Goal: Information Seeking & Learning: Understand process/instructions

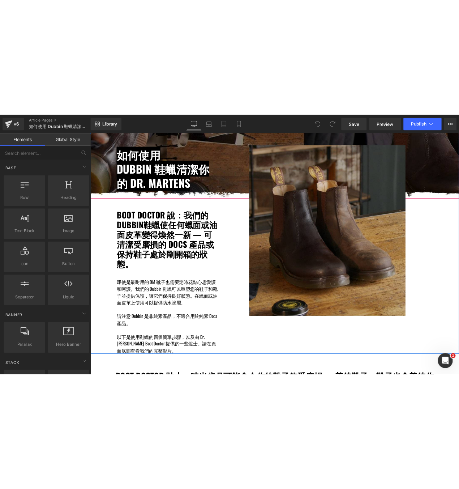
scroll to position [84, 0]
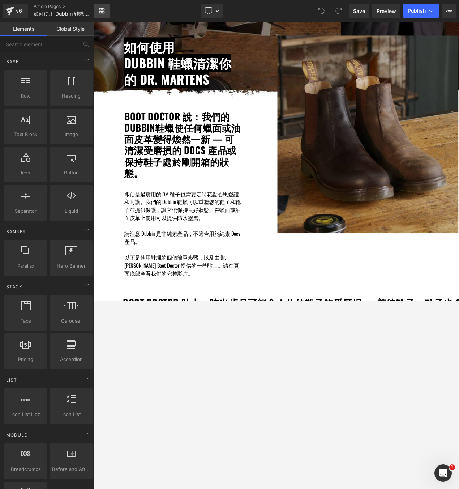
click at [101, 13] on icon at bounding box center [100, 12] width 3 height 3
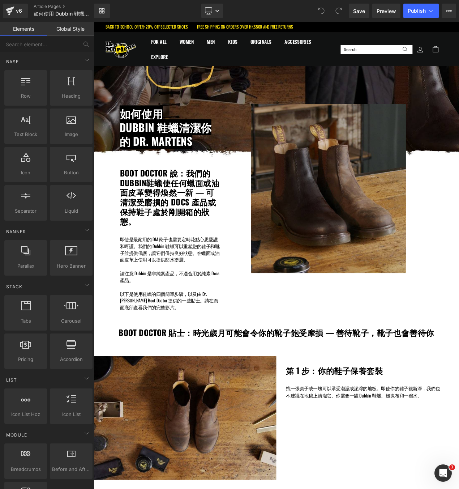
click at [145, 320] on p "請注意 Dubbin 是非純素產品，不適合用於純素 Docs 產品。" at bounding box center [186, 327] width 123 height 16
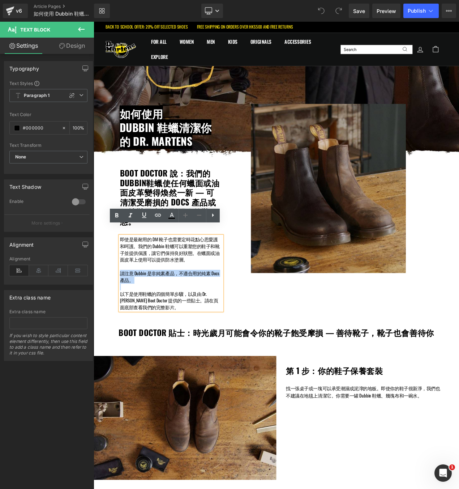
drag, startPoint x: 145, startPoint y: 320, endPoint x: 125, endPoint y: 313, distance: 20.2
click at [125, 319] on p "請注意 Dubbin 是非純素產品，不適合用於純素 Docs 產品。" at bounding box center [186, 327] width 123 height 16
copy p "請注意 Dubbin 是非純素產品，不適合用於純素 Docs 產品。"
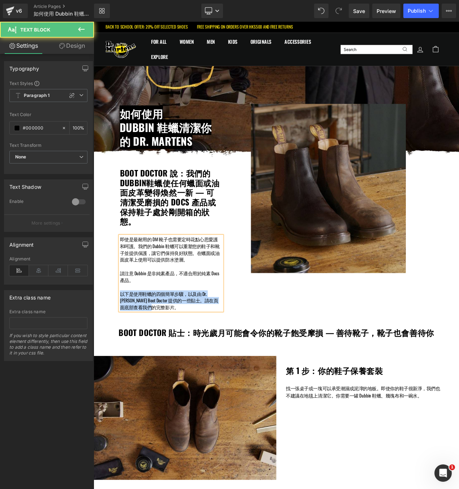
drag, startPoint x: 160, startPoint y: 353, endPoint x: 121, endPoint y: 338, distance: 41.9
click at [121, 338] on div "如何使用 Dubbin 鞋蠟清潔你的 DR. MARTENS Heading Row BOOT DOCTOR 說：我們的 DUBBIN鞋蠟使任何蠟面或油面皮革…" at bounding box center [183, 243] width 139 height 247
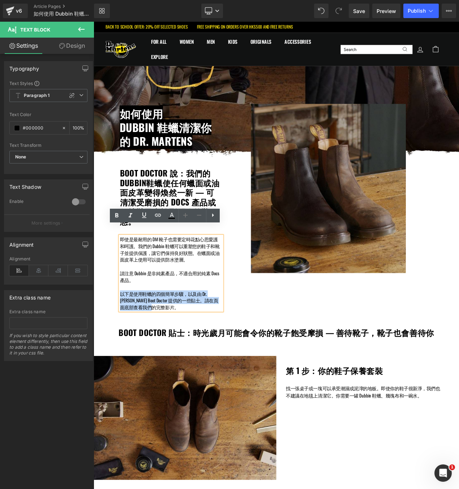
copy p "以下是使用鞋蠟的四個簡單步驟，以及由 Dr. [PERSON_NAME] Boot Doctor 提供的一些貼士。請在頁面底部查看我們的完整影片。"
click at [182, 163] on span "Dubbin 鞋蠟清潔你的 DR. MARTENS" at bounding box center [180, 155] width 110 height 35
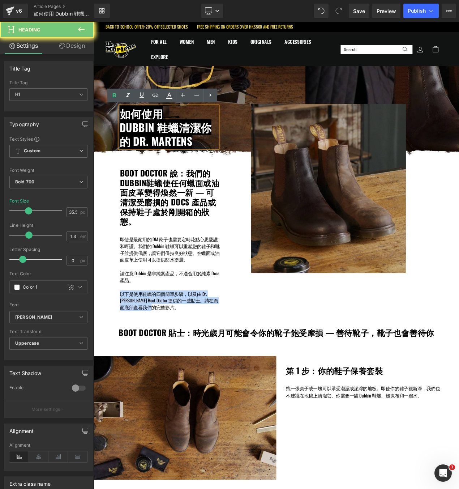
click at [182, 163] on span "Dubbin 鞋蠟清潔你的 DR. MARTENS" at bounding box center [180, 155] width 110 height 35
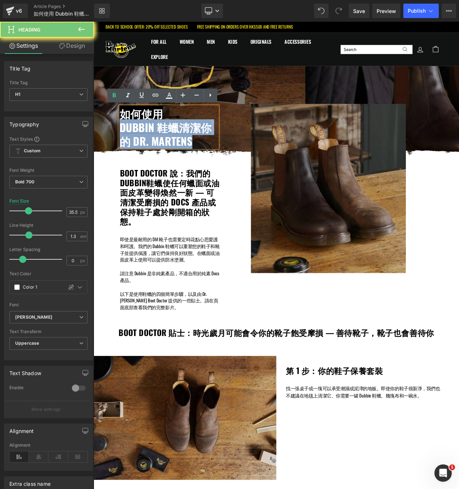
click at [219, 164] on h1 "Dubbin 鞋蠟清潔你的 DR. MARTENS" at bounding box center [184, 156] width 118 height 33
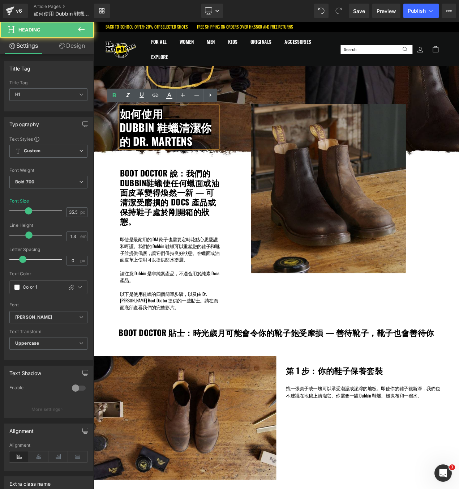
drag, startPoint x: 219, startPoint y: 164, endPoint x: 124, endPoint y: 136, distance: 99.2
click at [125, 136] on div "如何使用 Dubbin 鞋蠟清潔你的 DR. MARTENS" at bounding box center [184, 148] width 118 height 50
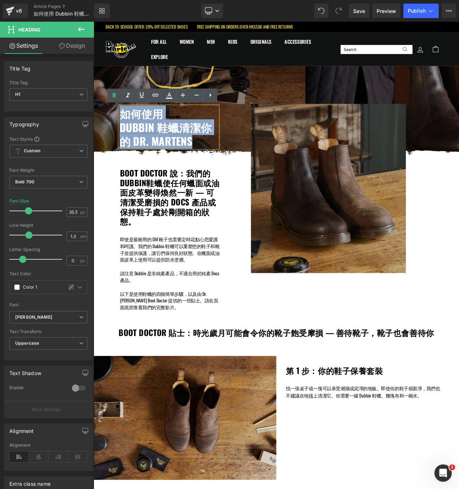
drag, startPoint x: 126, startPoint y: 131, endPoint x: 219, endPoint y: 167, distance: 100.0
click at [219, 167] on div "如何使用 Dubbin 鞋蠟清潔你的 DR. MARTENS" at bounding box center [184, 148] width 118 height 50
copy div "如何使用 Dubbin 鞋蠟清潔你的 DR. MARTENS"
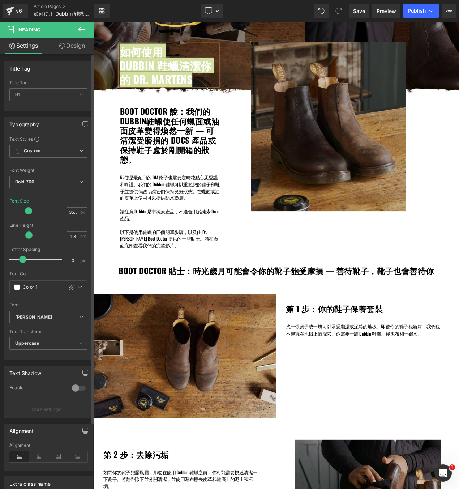
scroll to position [83, 0]
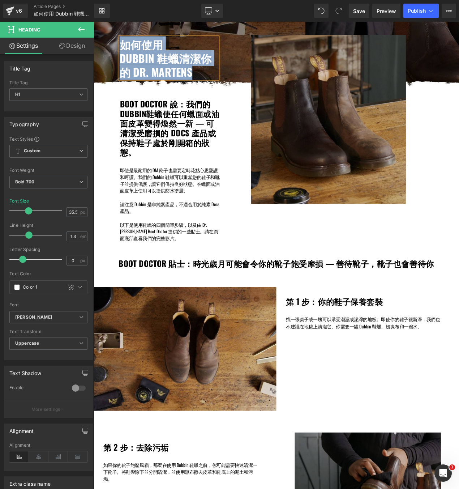
click at [240, 305] on h1 "BOOT DOCTOR 貼士：時光歲月可能會令你的靴子飽受摩損 — 善待靴子，靴子也會善待你" at bounding box center [313, 311] width 438 height 12
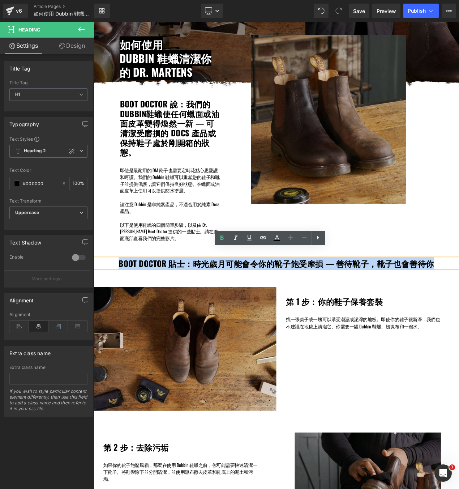
drag, startPoint x: 498, startPoint y: 301, endPoint x: 125, endPoint y: 300, distance: 373.2
click at [125, 305] on h1 "BOOT DOCTOR 貼士：時光歲月可能會令你的靴子飽受摩損 — 善待靴子，靴子也會善待你" at bounding box center [313, 311] width 438 height 12
copy h1 "BOOT DOCTOR 貼士：時光歲月可能會令你的靴子飽受摩損 — 善待靴子，靴子也會善待你"
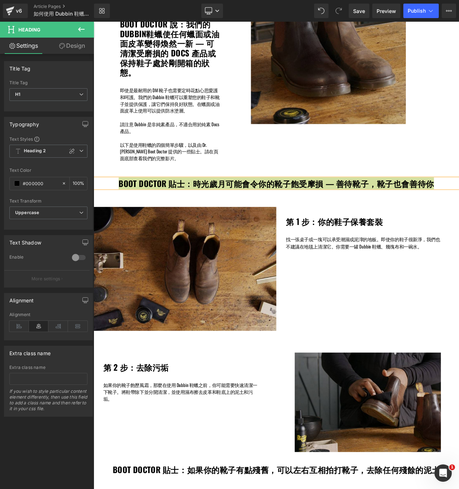
scroll to position [186, 0]
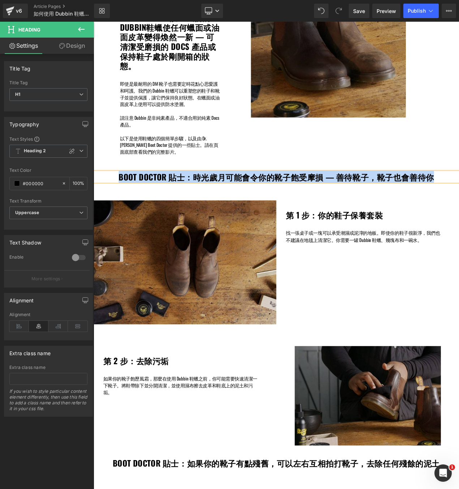
click at [357, 247] on h1 "第 1 步：你的鞋子保養套裝" at bounding box center [427, 253] width 207 height 12
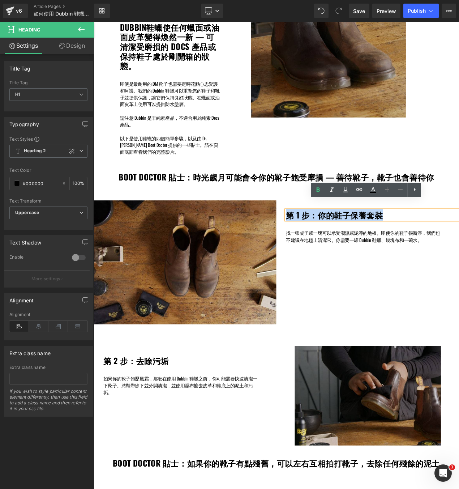
drag, startPoint x: 450, startPoint y: 238, endPoint x: 324, endPoint y: 238, distance: 125.5
click at [324, 247] on h1 "第 1 步：你的鞋子保養套裝" at bounding box center [427, 253] width 207 height 12
copy h1 "第 1 步：你的鞋子保養套裝"
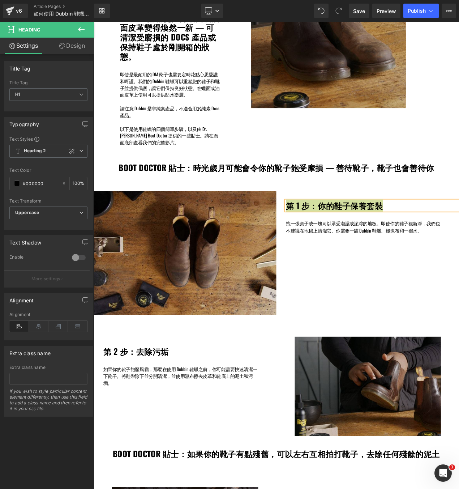
scroll to position [199, 0]
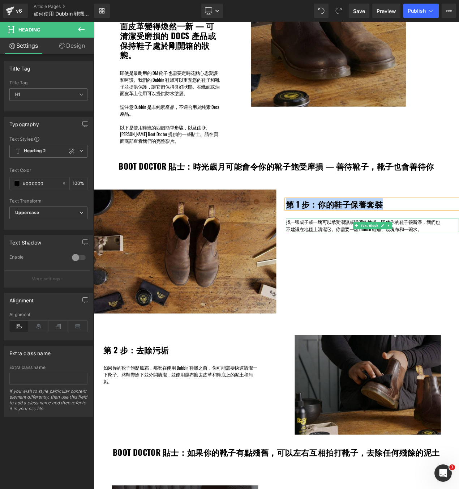
click at [459, 257] on span "找一張桌子或一塊可以承受潮濕或泥濘的地板。即使你的鞋子很新淨，我們也不建議在地毯上清潔它。你需要一罐 Dubbin 鞋蠟、幾塊布和一碗水。" at bounding box center [416, 265] width 184 height 16
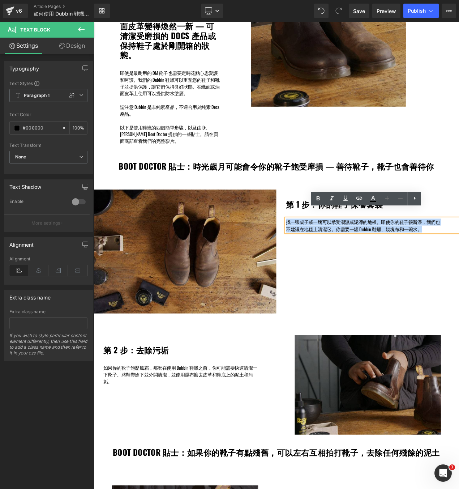
drag, startPoint x: 491, startPoint y: 258, endPoint x: 313, endPoint y: 251, distance: 178.4
click at [313, 251] on div "第 1 步：你的鞋子保養套裝 Heading 找一張桌子或一塊可以承受潮濕或泥濘的地板。即使你的鞋子很新淨，我們也不建議在地毯上清潔它。你需要一罐 Dubbi…" at bounding box center [421, 248] width 219 height 51
copy span "找一張桌子或一塊可以承受潮濕或泥濘的地板。即使你的鞋子很新淨，我們也不建議在地毯上清潔它。你需要一罐 Dubbin 鞋蠟、幾塊布和一碗水。"
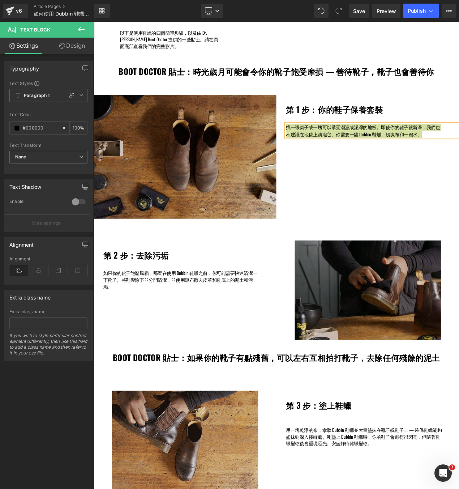
scroll to position [322, 0]
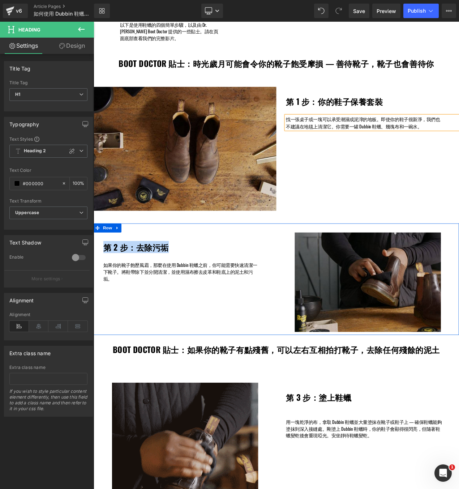
drag, startPoint x: 187, startPoint y: 276, endPoint x: 100, endPoint y: 284, distance: 87.1
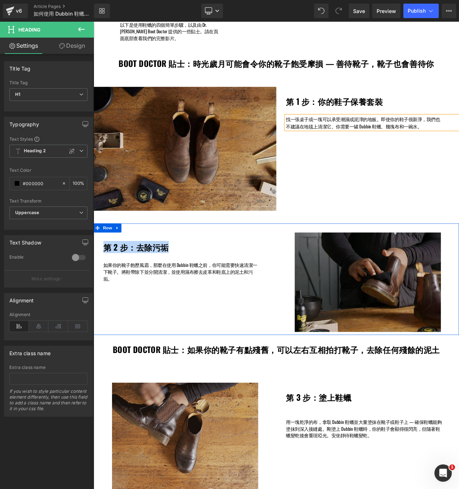
click at [100, 284] on div "第 2 步：去除污垢 Heading 如果你的靴子飽歷風霜，那麼在使用 Dubbin 鞋蠟之前，你可能需要快速清潔一下靴子。將鞋帶除下並分開清潔，並使用濕布擦…" at bounding box center [203, 303] width 219 height 59
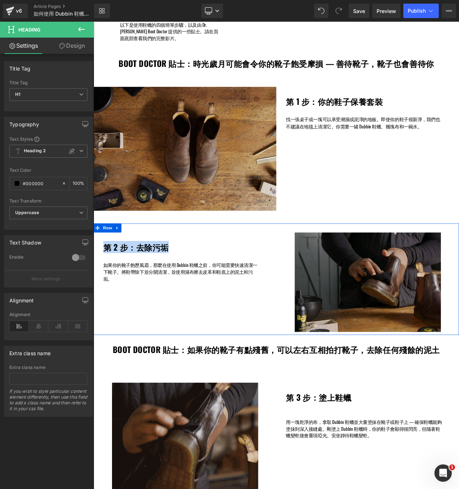
copy h1 "第 2 步：去除污垢"
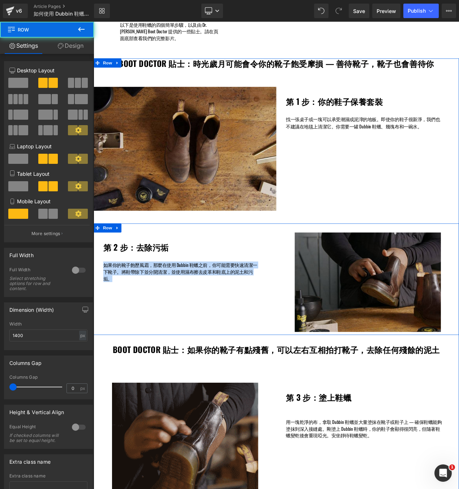
drag, startPoint x: 137, startPoint y: 322, endPoint x: 99, endPoint y: 304, distance: 42.2
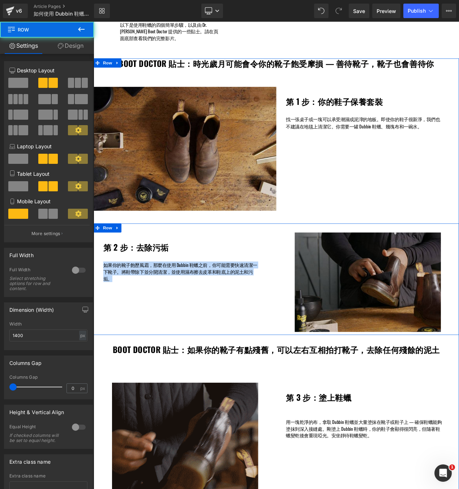
click at [99, 304] on div "第 2 步：去除污垢 Heading 如果你的靴子飽歷風霜，那麼在使用 Dubbin 鞋蠟之前，你可能需要快速清潔一下靴子。將鞋帶除下並分開清潔，並使用濕布擦…" at bounding box center [313, 329] width 438 height 133
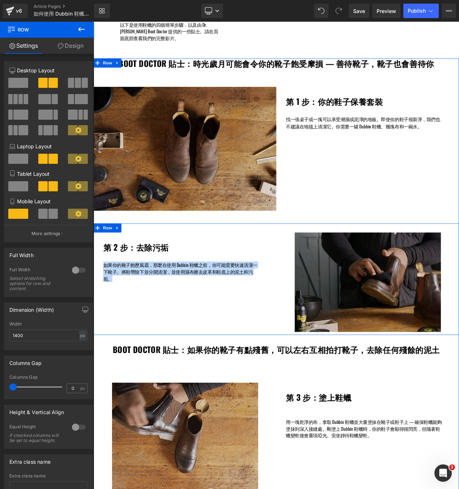
copy span "如果你的靴子飽歷風霜，那麼在使用 Dubbin 鞋蠟之前，你可能需要快速清潔一下靴子。將鞋帶除下並分開清潔，並使用濕布擦去皮革和鞋底上的泥土和污垢。"
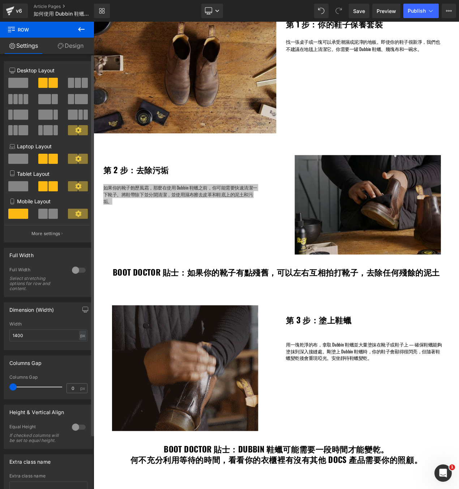
scroll to position [438, 0]
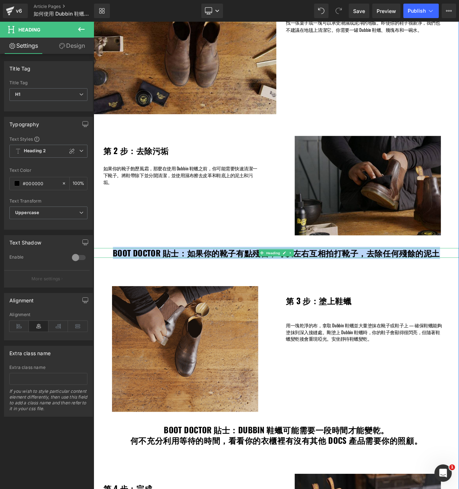
drag, startPoint x: 508, startPoint y: 289, endPoint x: 112, endPoint y: 283, distance: 395.3
click at [112, 293] on h1 "BOOT DOCTOR 貼士：如果你的靴子有點殘舊，可以左右互相拍打靴子，去除任何殘餘的泥土" at bounding box center [313, 299] width 438 height 12
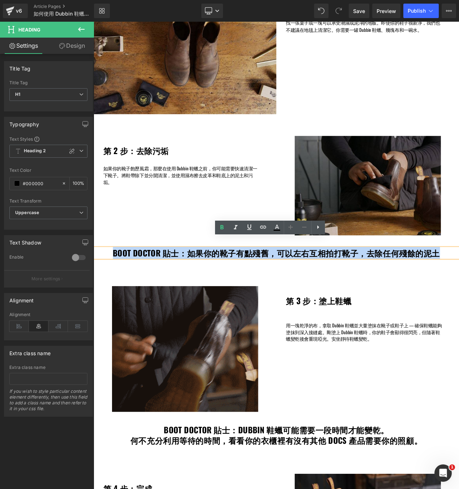
copy h1 "BOOT DOCTOR 貼士：如果你的靴子有點殘舊，可以左右互相拍打靴子，去除任何殘餘的泥土"
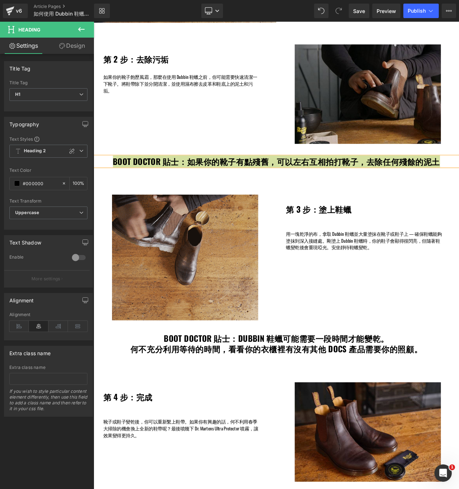
scroll to position [566, 0]
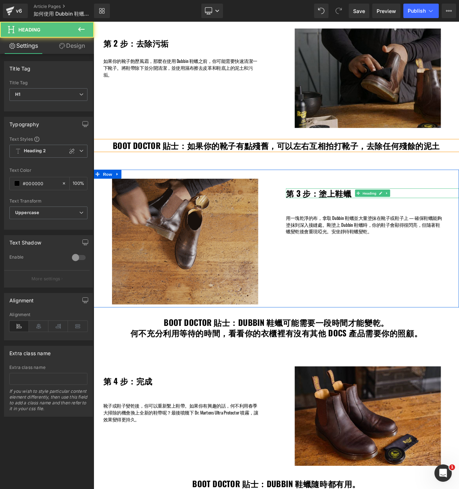
click at [397, 221] on h1 "第 3 步：塗上鞋蠟" at bounding box center [427, 227] width 207 height 12
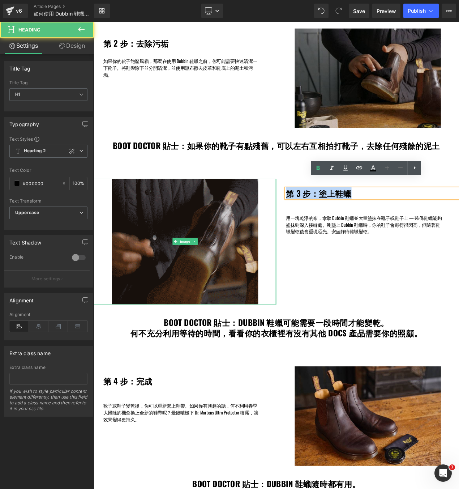
drag, startPoint x: 403, startPoint y: 214, endPoint x: 311, endPoint y: 216, distance: 91.5
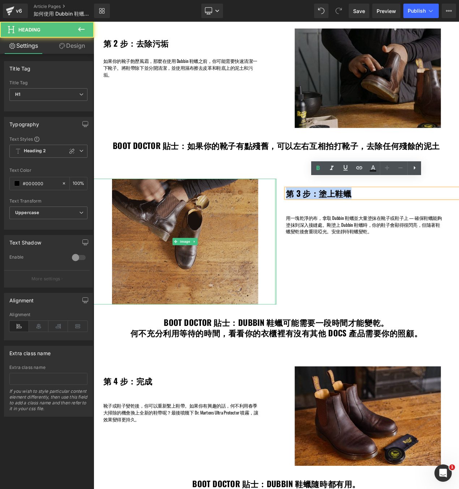
click at [311, 216] on div "Image 第 3 步：塗上鞋蠟 Heading 用一塊乾淨的布，拿取 Dubbin 鞋蠟並大量塗抹在靴子或鞋子上 — 確保鞋蠟能夠塗抹到深入接縫處。剛塗上 …" at bounding box center [313, 281] width 438 height 165
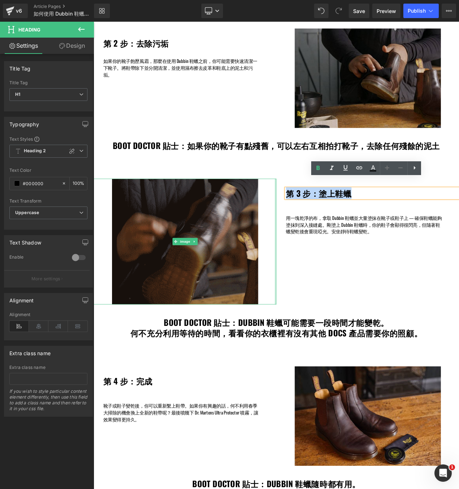
copy h1 "第 3 步：塗上鞋蠟"
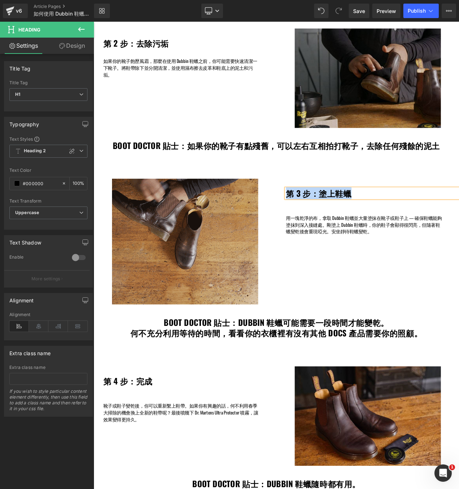
click at [408, 267] on div "Image 第 3 步：塗上鞋蠟 Heading 用一塊乾淨的布，拿取 Dubbin 鞋蠟並大量塗抹在靴子或鞋子上 — 確保鞋蠟能夠塗抹到深入接縫處。剛塗上 …" at bounding box center [313, 281] width 438 height 165
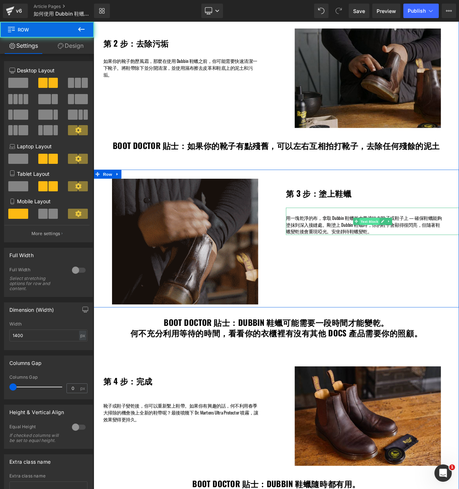
click at [420, 257] on span "Text Block" at bounding box center [424, 261] width 24 height 9
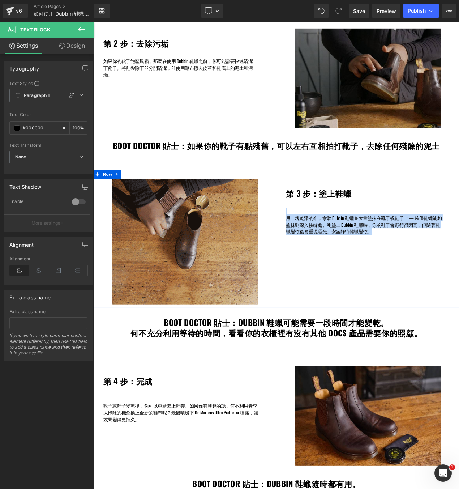
drag, startPoint x: 436, startPoint y: 261, endPoint x: 316, endPoint y: 241, distance: 121.8
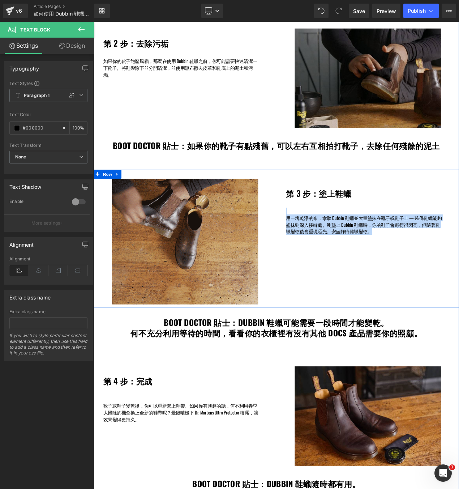
click at [316, 241] on div "第 3 步：塗上鞋蠟 Heading 用一塊乾淨的布，拿取 Dubbin 鞋蠟並大量塗抹在靴子或鞋子上 — 確保鞋蠟能夠塗抹到深入接縫處。剛塗上 Dubbin…" at bounding box center [421, 243] width 219 height 67
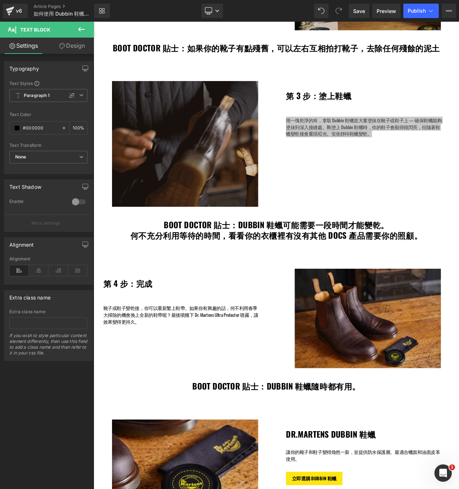
scroll to position [690, 0]
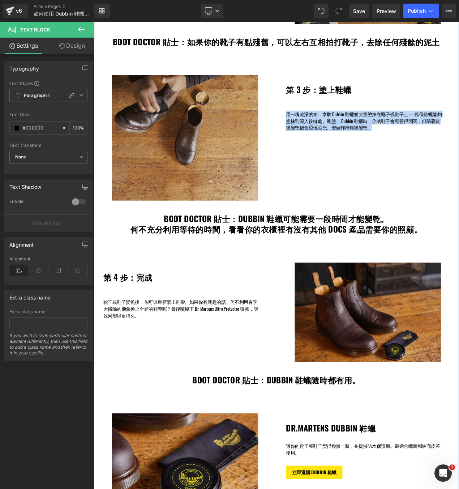
click at [366, 251] on div "BOOT DOCTOR 貼士：DUBBIN 鞋蠟可能需要一段時間才能變乾。 何不充分利用等待的時間，看看你的衣櫃裡有沒有其他 DOCS 產品需要你的照顧。 H…" at bounding box center [313, 263] width 438 height 25
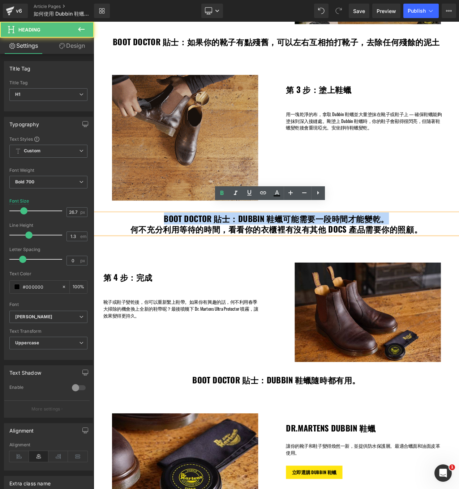
drag, startPoint x: 446, startPoint y: 244, endPoint x: 162, endPoint y: 247, distance: 283.5
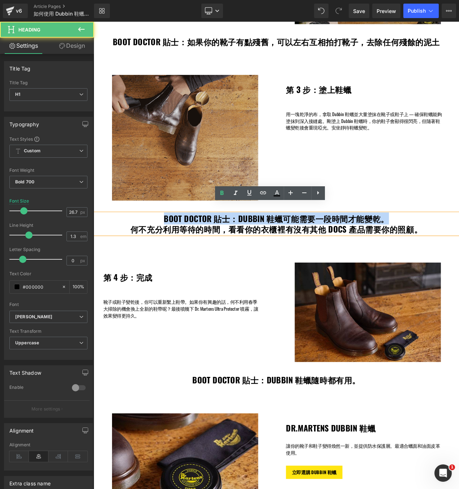
click at [162, 251] on h1 "BOOT DOCTOR 貼士：DUBBIN 鞋蠟可能需要一段時間才能變乾。" at bounding box center [313, 257] width 438 height 13
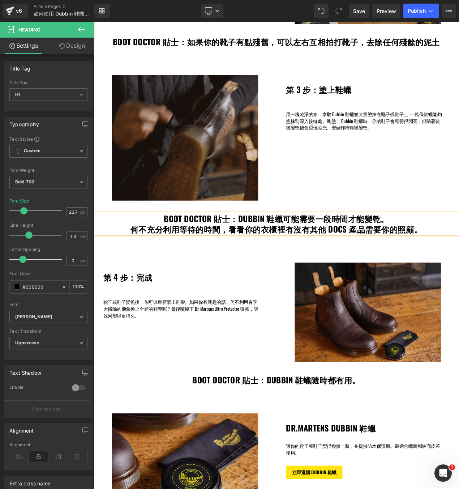
click at [377, 264] on h1 "何不充分利用等待的時間，看看你的衣櫃裡有沒有其他 DOCS 產品需要你的照顧。" at bounding box center [313, 270] width 438 height 13
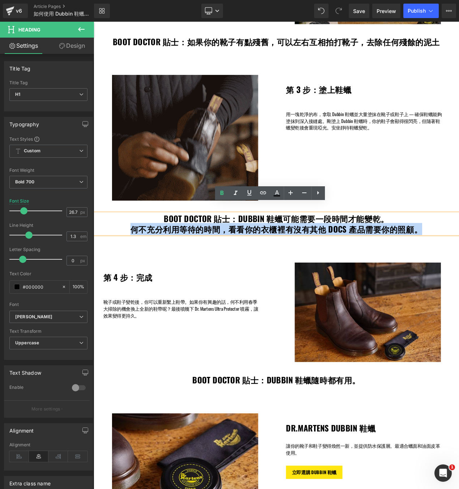
drag, startPoint x: 483, startPoint y: 256, endPoint x: 131, endPoint y: 262, distance: 352.6
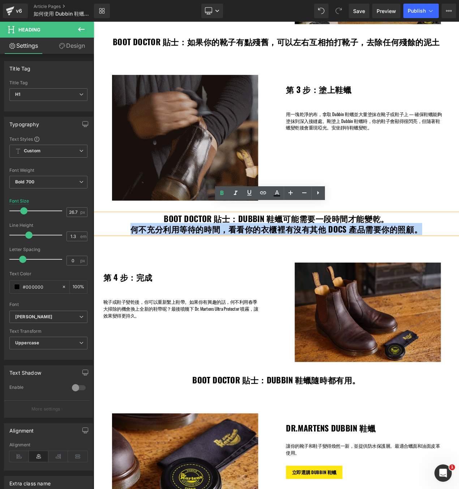
click at [131, 264] on h1 "何不充分利用等待的時間，看看你的衣櫃裡有沒有其他 DOCS 產品需要你的照顧。" at bounding box center [313, 270] width 438 height 13
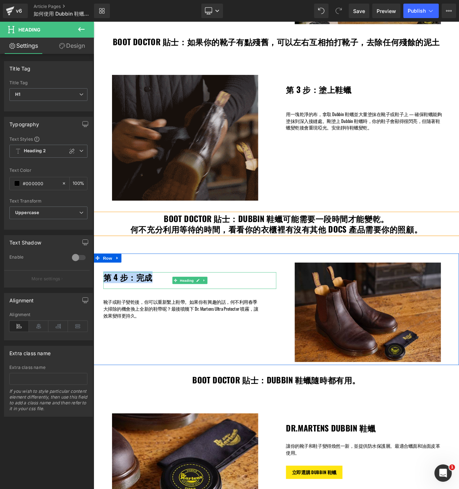
drag, startPoint x: 165, startPoint y: 314, endPoint x: 108, endPoint y: 315, distance: 56.8
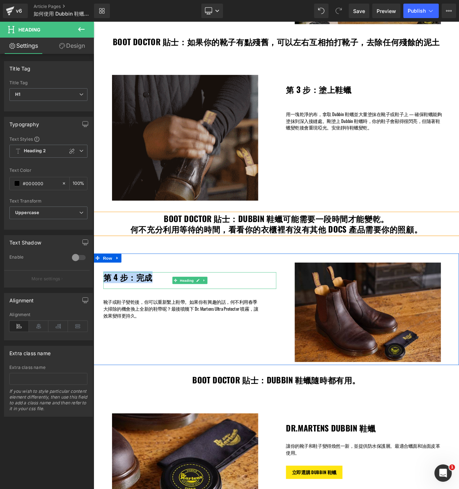
click at [108, 321] on h1 "第 4 步：完成" at bounding box center [208, 327] width 207 height 12
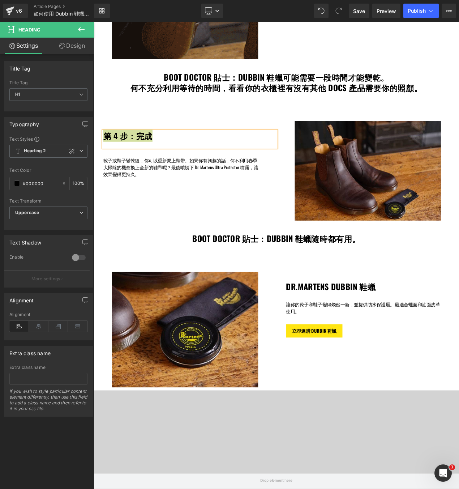
scroll to position [860, 0]
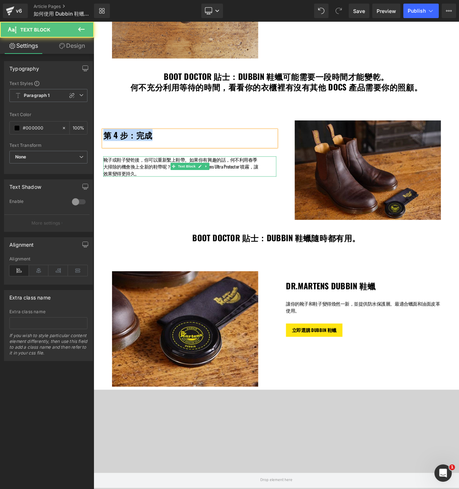
click at [149, 188] on p "靴子或鞋子變乾後，你可以重新繫上鞋帶。如果你有興趣的話，何不利用春季大掃除的機會換上全新的鞋帶呢？最後噴幾下 Dr. Martens Ultra Protec…" at bounding box center [198, 195] width 187 height 25
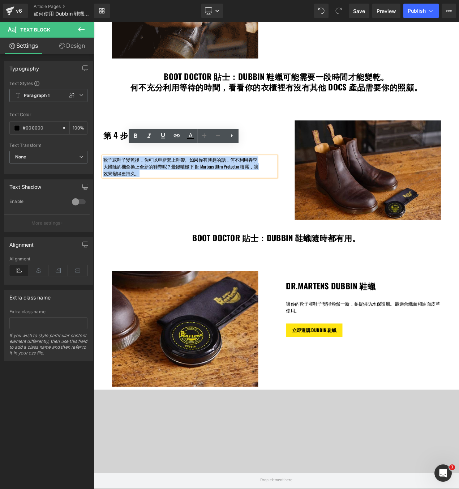
drag, startPoint x: 150, startPoint y: 191, endPoint x: 100, endPoint y: 172, distance: 53.2
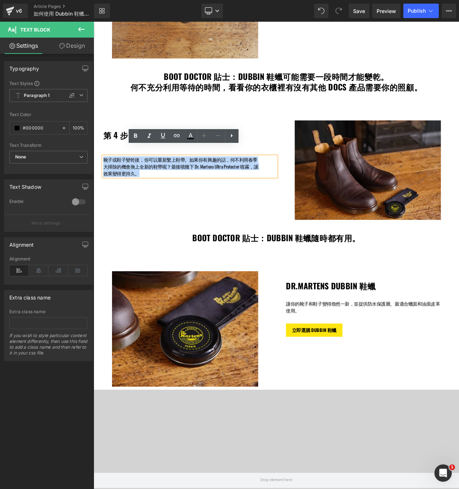
click at [100, 172] on div "第 4 步：完成 Heading 靴子或鞋子變乾後，你可以重新繫上鞋帶。如果你有興趣的話，何不利用春季大掃除的機會換上全新的鞋帶呢？最後噴幾下 Dr. Mar…" at bounding box center [203, 173] width 219 height 67
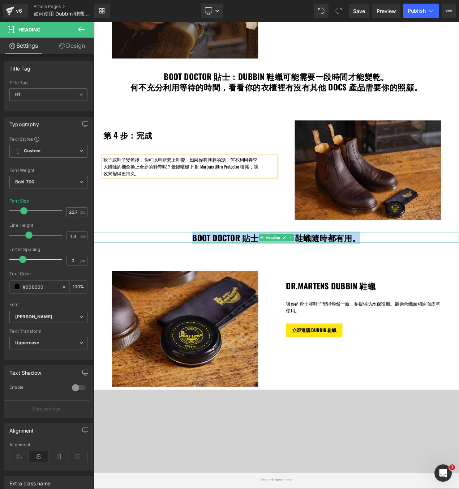
drag, startPoint x: 389, startPoint y: 269, endPoint x: 205, endPoint y: 269, distance: 184.4
click at [205, 274] on h1 "BOOT DOCTOR 貼士：DUBBIN 鞋蠟隨時都有用。" at bounding box center [313, 280] width 438 height 13
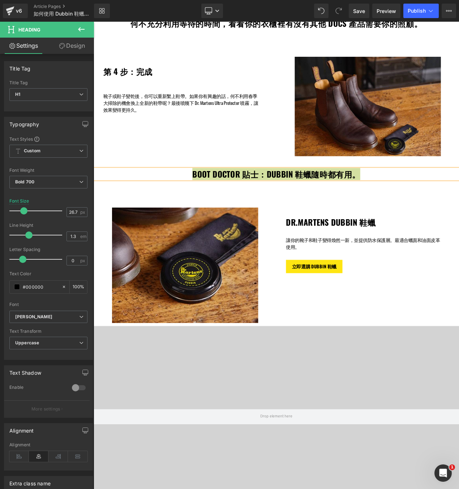
scroll to position [937, 0]
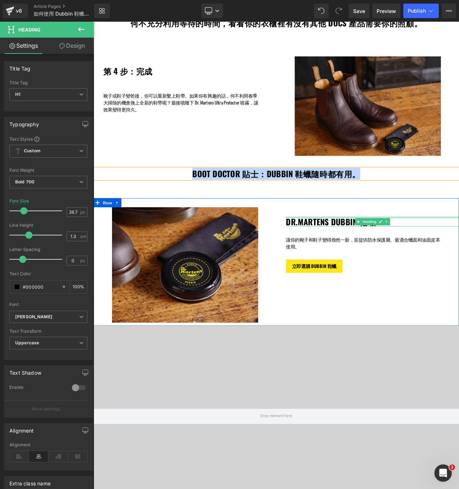
click at [459, 255] on div "DR.MARTENS DUBBIN 鞋蠟 Heading" at bounding box center [427, 261] width 207 height 12
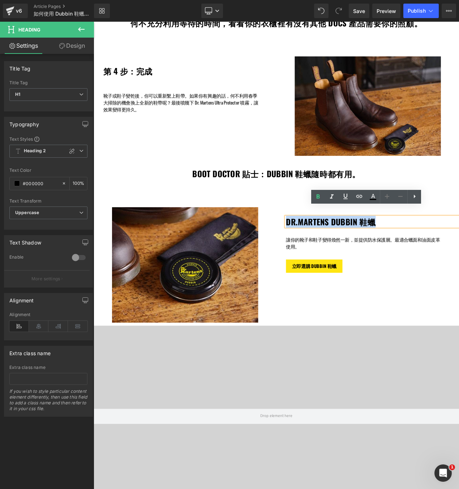
drag, startPoint x: 462, startPoint y: 249, endPoint x: 320, endPoint y: 249, distance: 141.7
click at [320, 249] on div "DR.MARTENS DUBBIN 鞋蠟 Heading 讓你的靴子和鞋子變得煥然一新，並提供防水保護層。最適合蠟面和油面皮革使用。 Text Block 立…" at bounding box center [421, 283] width 219 height 78
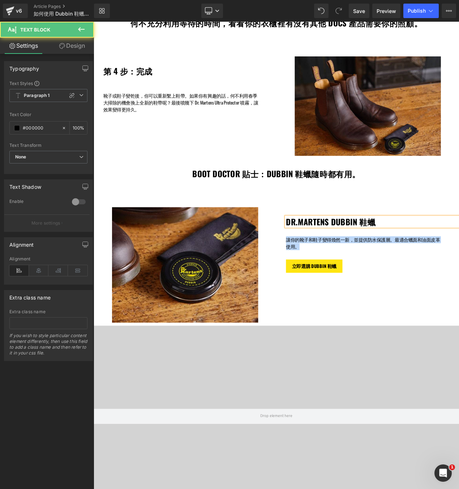
drag, startPoint x: 345, startPoint y: 278, endPoint x: 323, endPoint y: 273, distance: 22.6
click at [323, 273] on div "DR.MARTENS DUBBIN 鞋蠟 Heading 讓你的靴子和鞋子變得煥然一新，並提供防水保護層。最適合蠟面和油面皮革使用。 Text Block 立…" at bounding box center [421, 283] width 219 height 78
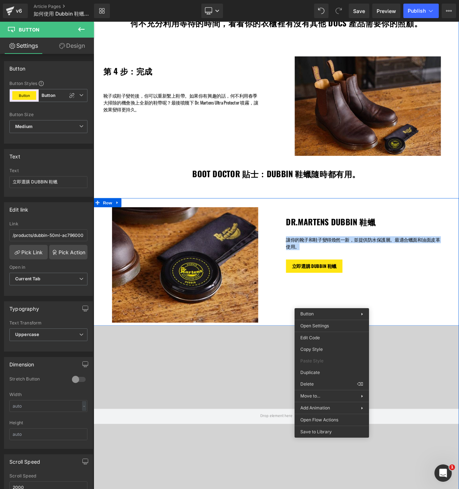
click at [391, 341] on div "Image DR.MARTENS DUBBIN 鞋蠟 Heading 讓你的靴子和鞋子變得煥然一新，並提供防水保護層。最適合蠟面和油面皮革使用。 Text B…" at bounding box center [313, 309] width 438 height 152
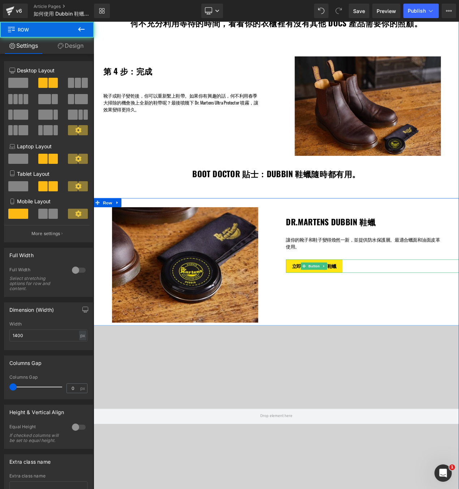
click at [409, 306] on div "立即選購 DUBBIN 鞋蠟" at bounding box center [427, 314] width 207 height 16
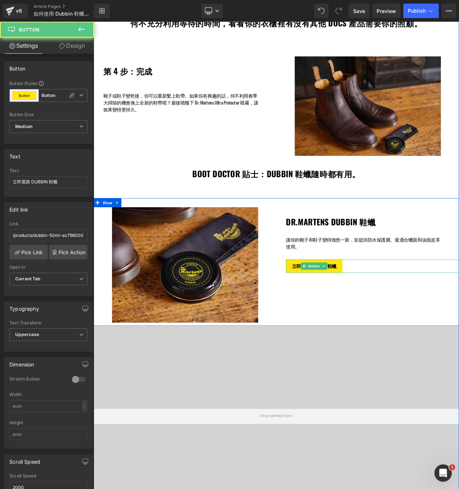
click at [409, 306] on div "立即選購 DUBBIN 鞋蠟" at bounding box center [427, 314] width 207 height 16
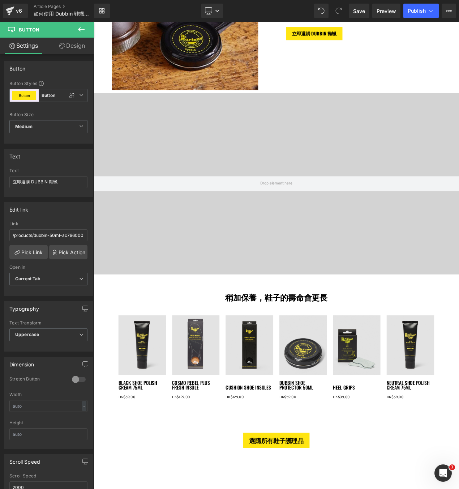
scroll to position [1224, 0]
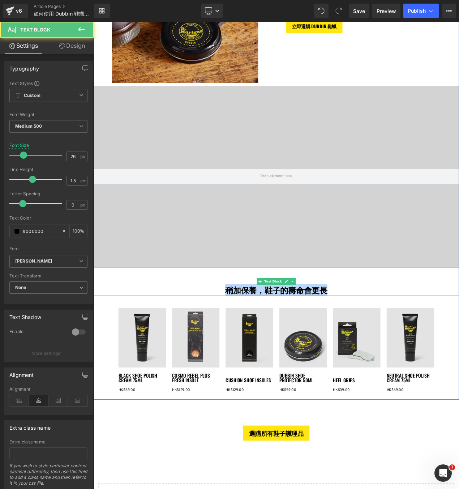
drag, startPoint x: 353, startPoint y: 331, endPoint x: 249, endPoint y: 330, distance: 103.8
click at [249, 336] on p "稍加保養，鞋子的壽命會更長" at bounding box center [312, 343] width 385 height 14
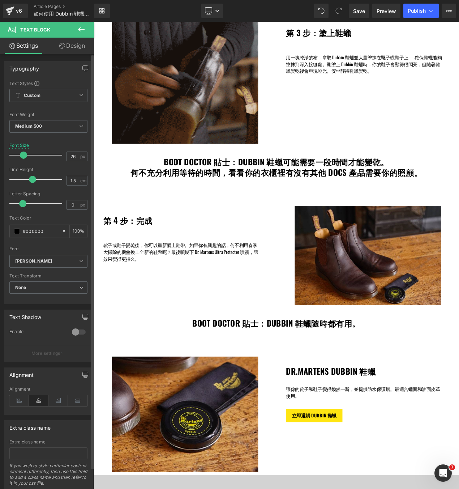
scroll to position [689, 0]
